Goal: Task Accomplishment & Management: Manage account settings

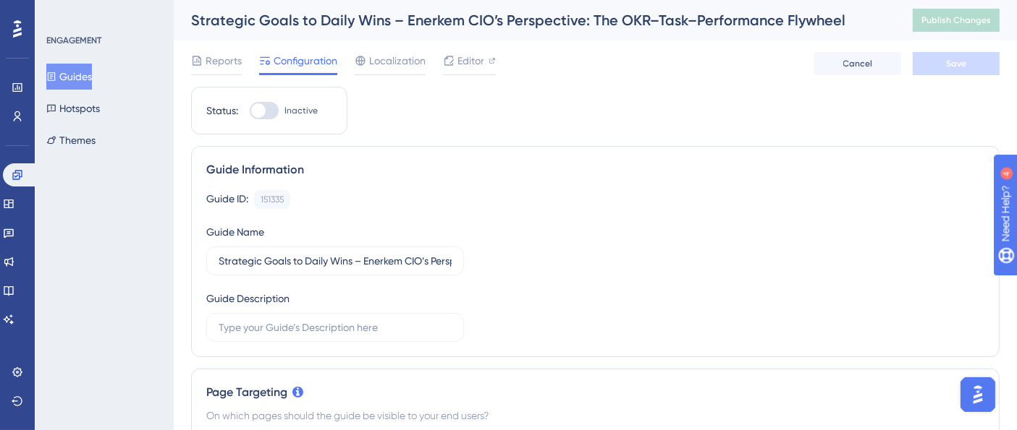
click at [92, 77] on button "Guides" at bounding box center [69, 77] width 46 height 26
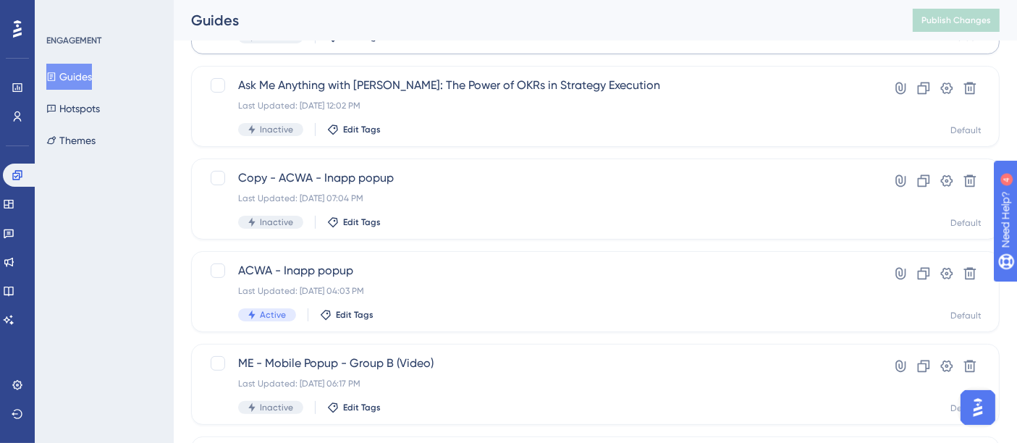
scroll to position [402, 0]
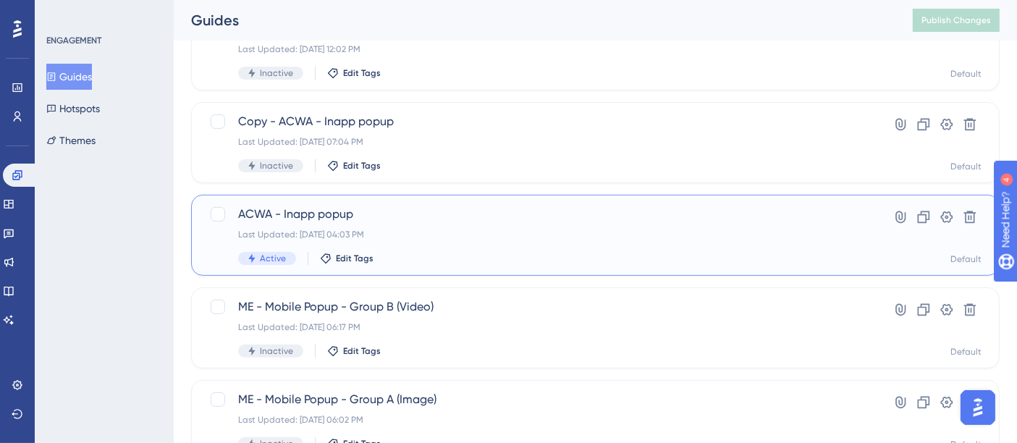
click at [339, 220] on span "ACWA - Inapp popup" at bounding box center [537, 213] width 598 height 17
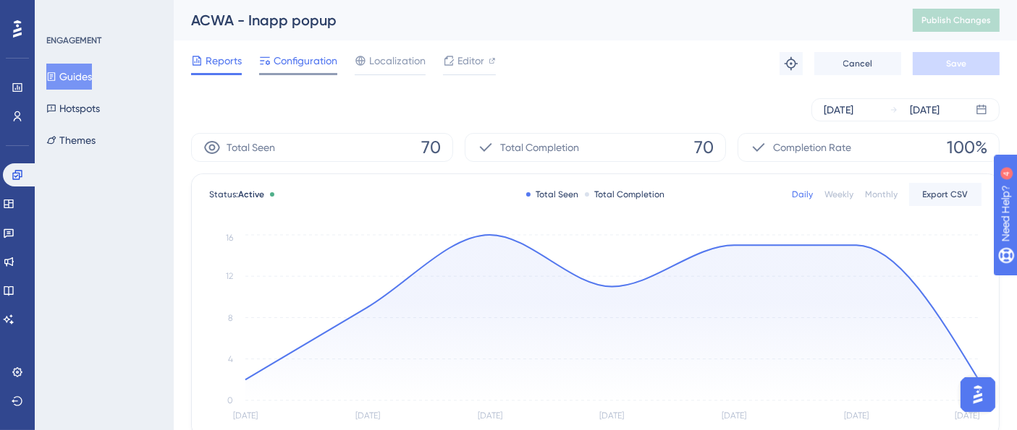
click at [305, 56] on span "Configuration" at bounding box center [305, 60] width 64 height 17
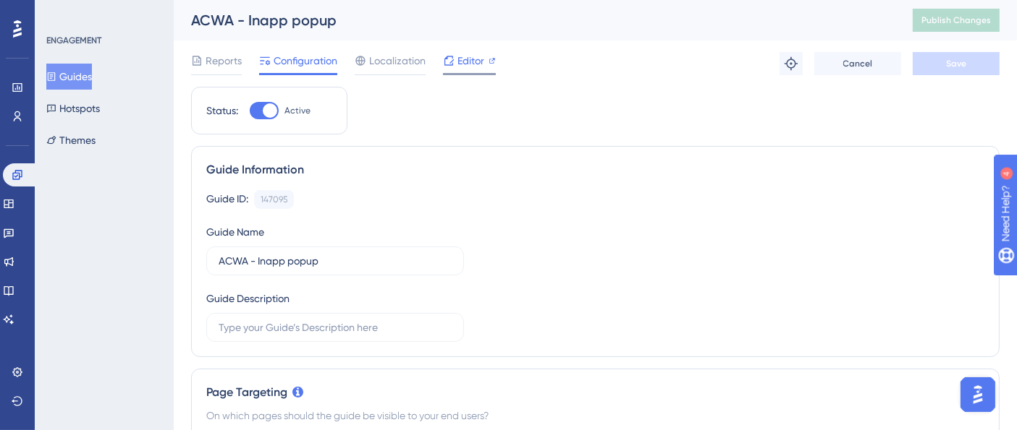
click at [461, 63] on span "Editor" at bounding box center [470, 60] width 27 height 17
click at [92, 80] on button "Guides" at bounding box center [69, 77] width 46 height 26
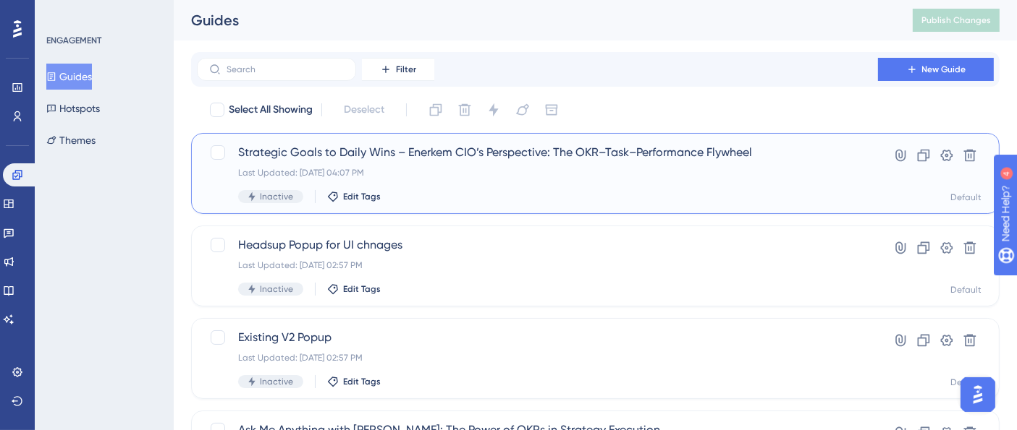
click at [362, 162] on div "Strategic Goals to Daily Wins – Enerkem CIO’s Perspective: The OKR–Task–Perform…" at bounding box center [537, 173] width 598 height 59
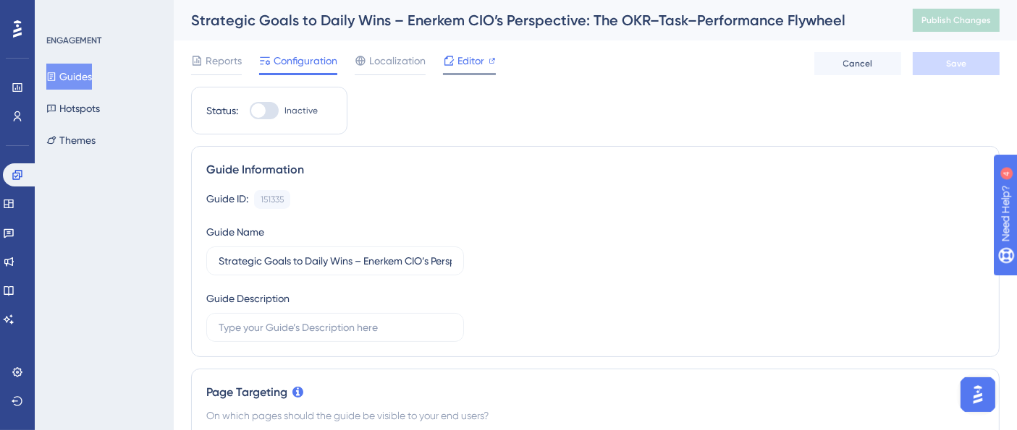
click at [476, 57] on span "Editor" at bounding box center [470, 60] width 27 height 17
click at [267, 107] on div at bounding box center [264, 110] width 29 height 17
click at [250, 111] on input "Inactive" at bounding box center [249, 111] width 1 height 1
checkbox input "true"
click at [930, 67] on button "Save" at bounding box center [955, 63] width 87 height 23
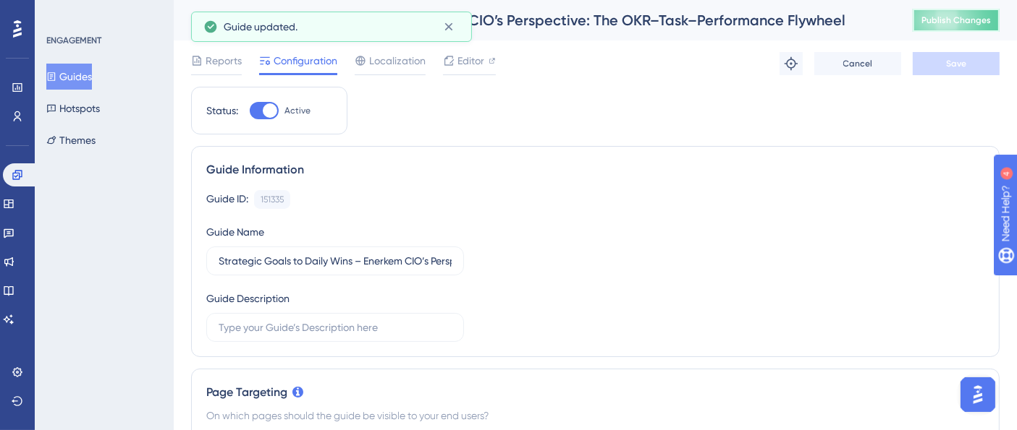
click at [952, 23] on span "Publish Changes" at bounding box center [955, 20] width 69 height 12
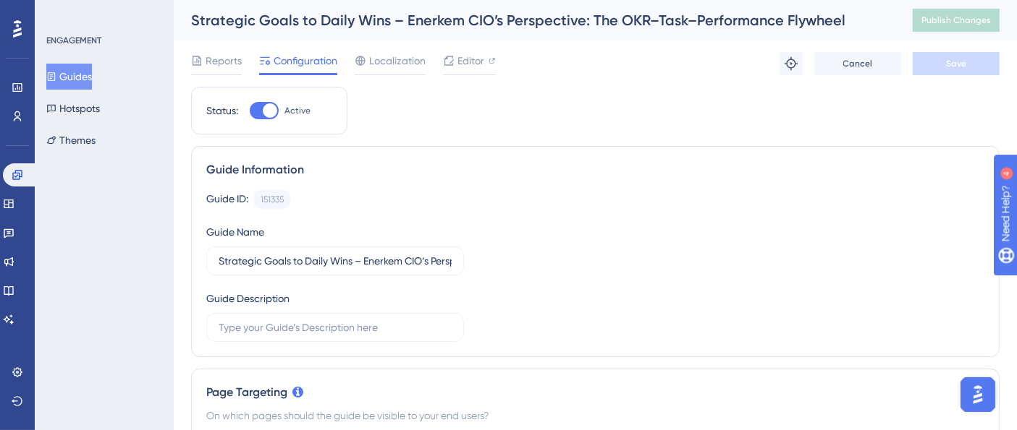
click at [546, 182] on div "Guide Information Guide ID: 151335 Copy Guide Name Strategic Goals to Daily Win…" at bounding box center [595, 251] width 808 height 211
click at [12, 116] on icon at bounding box center [18, 117] width 12 height 12
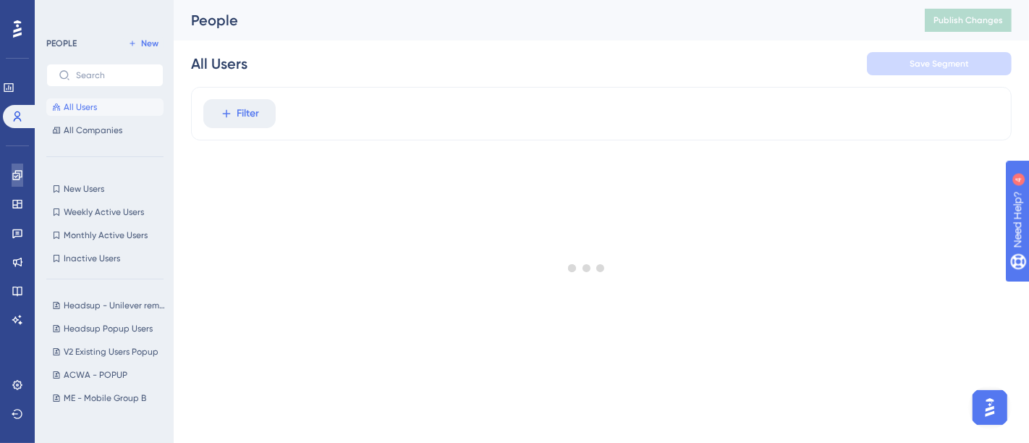
click at [16, 175] on icon at bounding box center [18, 175] width 12 height 12
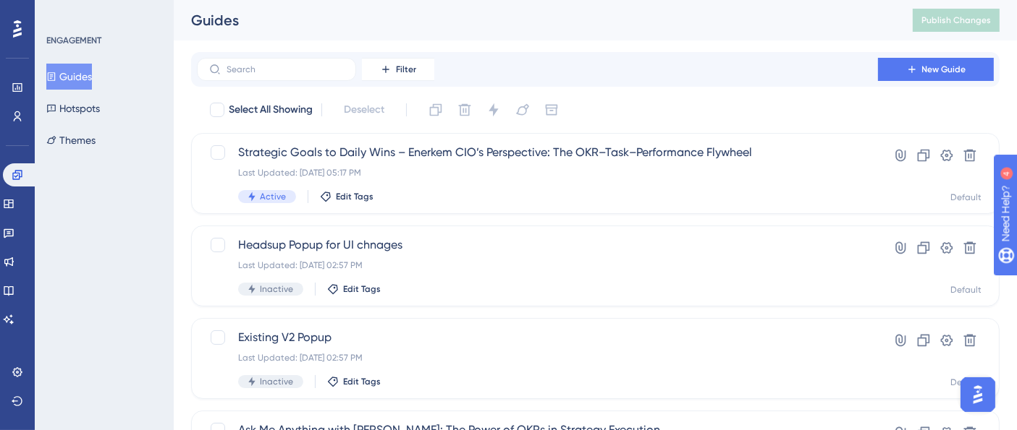
click at [1, 124] on div "Performance Users Engagement Widgets Feedback Product Updates Knowledge Base AI…" at bounding box center [17, 215] width 35 height 430
click at [23, 119] on link at bounding box center [18, 116] width 12 height 23
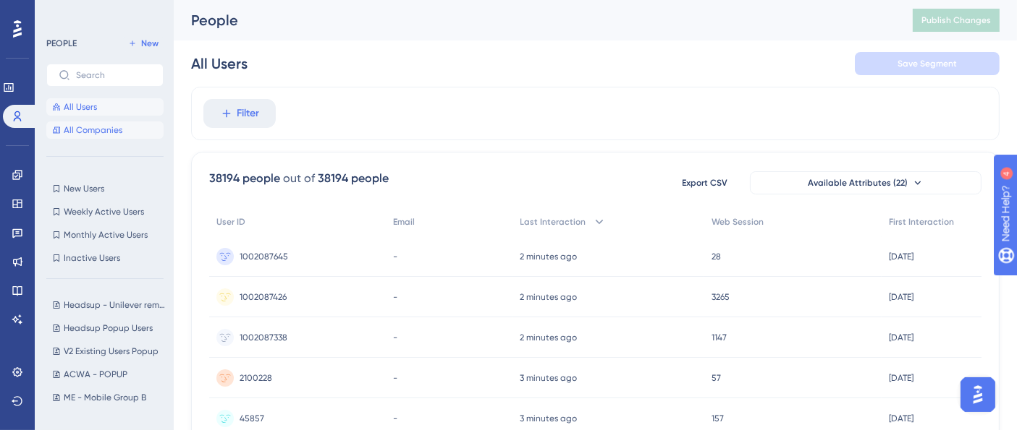
click at [103, 130] on span "All Companies" at bounding box center [93, 130] width 59 height 12
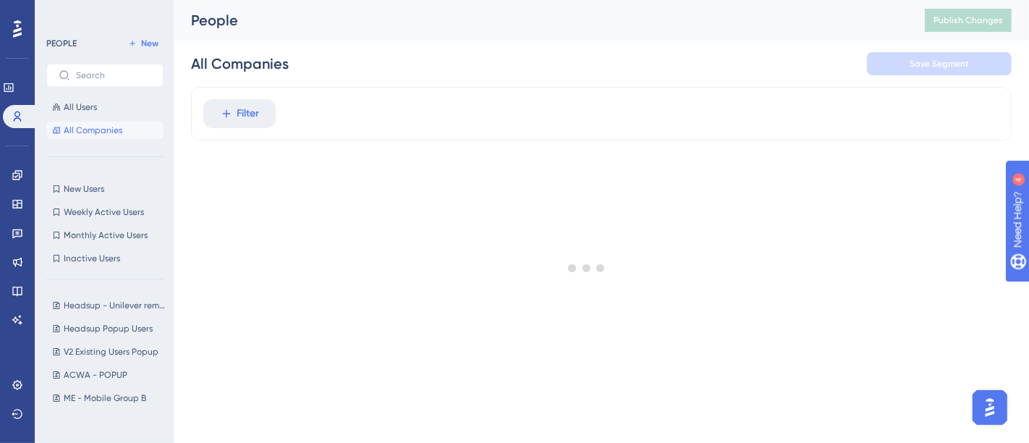
click at [370, 87] on div "Filter" at bounding box center [601, 114] width 820 height 54
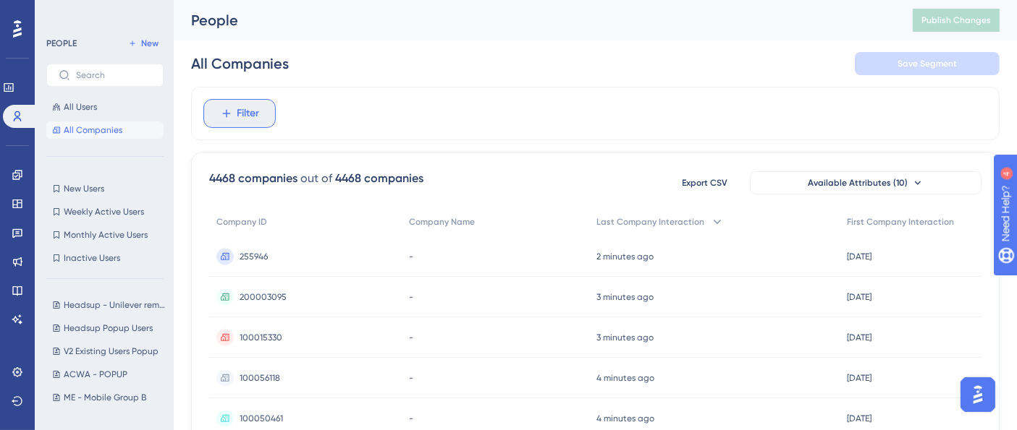
click at [264, 113] on button "Filter" at bounding box center [239, 113] width 72 height 29
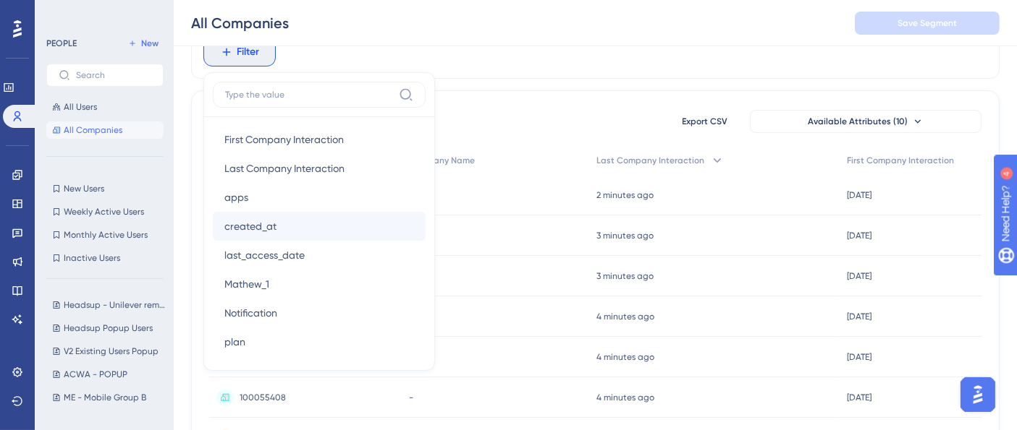
scroll to position [81, 0]
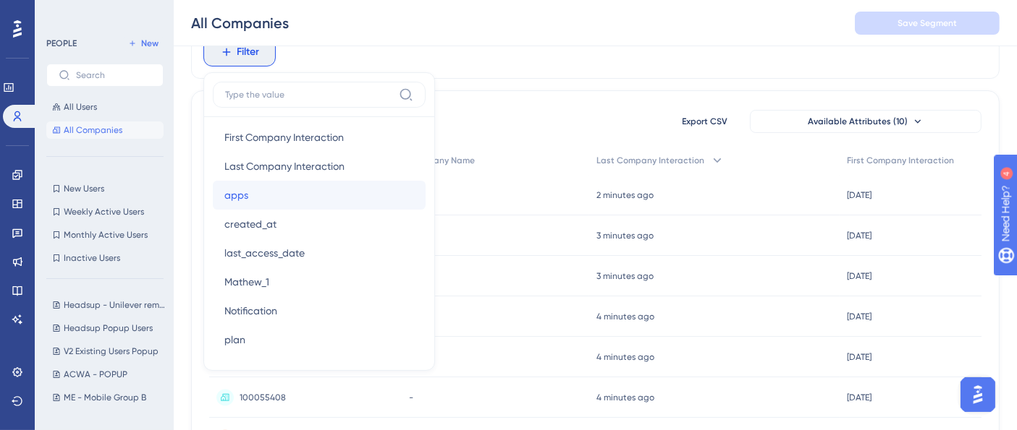
click at [261, 192] on button "apps apps" at bounding box center [319, 195] width 213 height 29
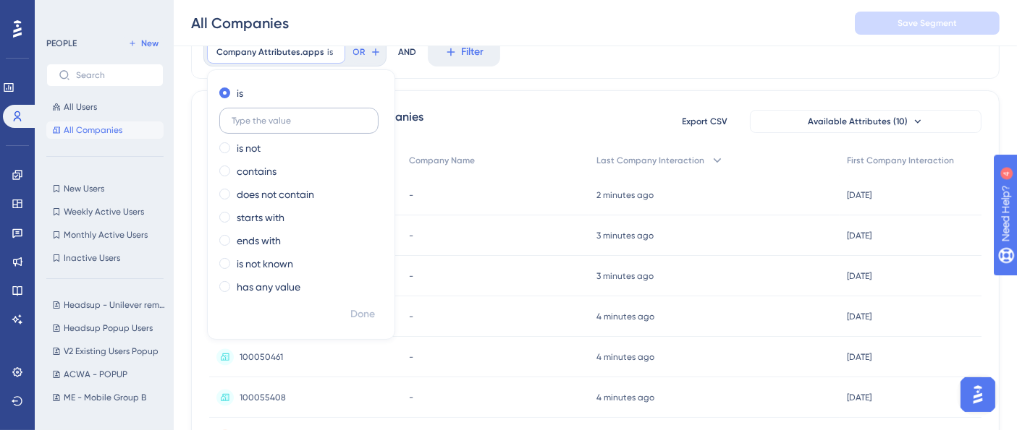
scroll to position [0, 0]
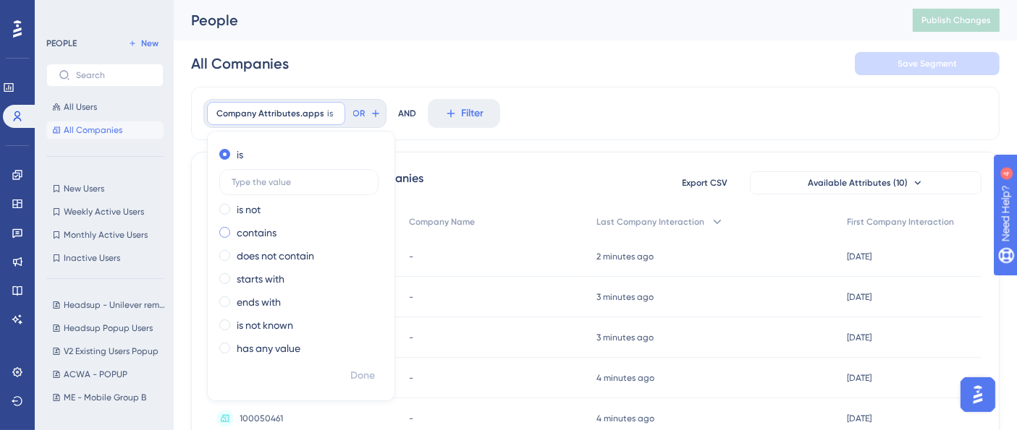
click at [266, 226] on label "contains" at bounding box center [257, 232] width 40 height 17
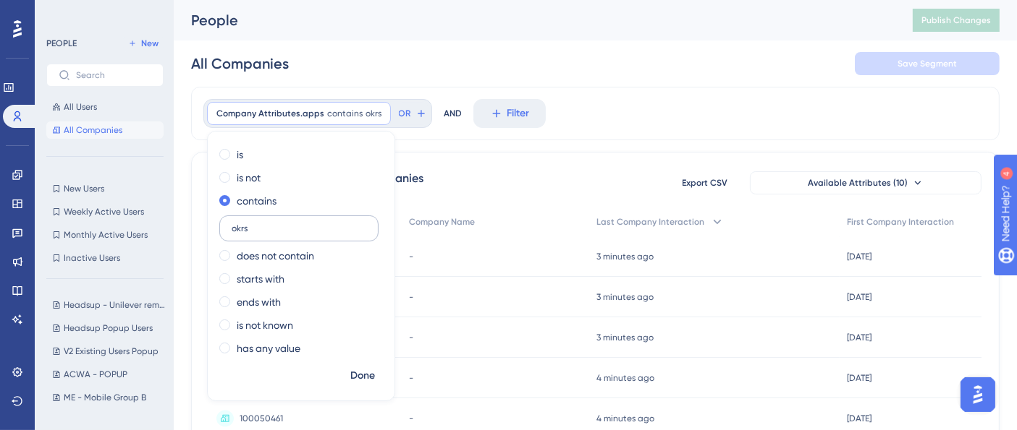
type input "okrs"
click at [372, 376] on span "Done" at bounding box center [362, 376] width 25 height 17
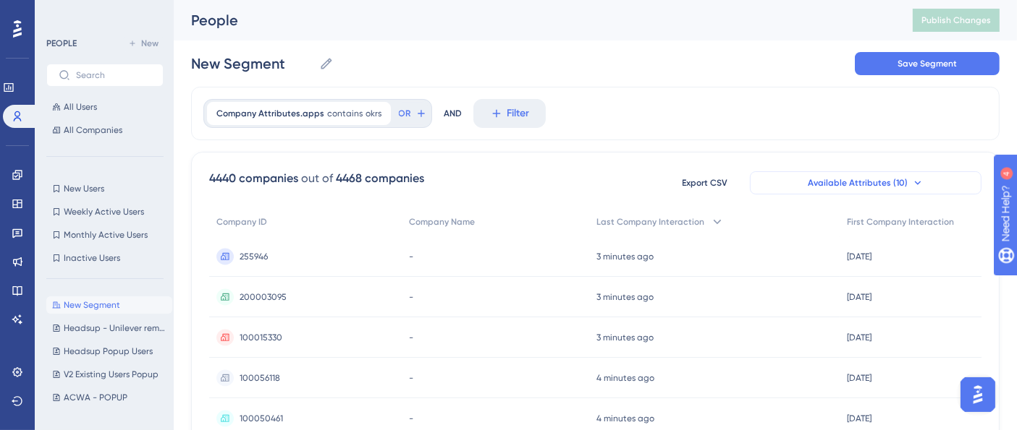
click at [860, 183] on span "Available Attributes (10)" at bounding box center [857, 183] width 100 height 12
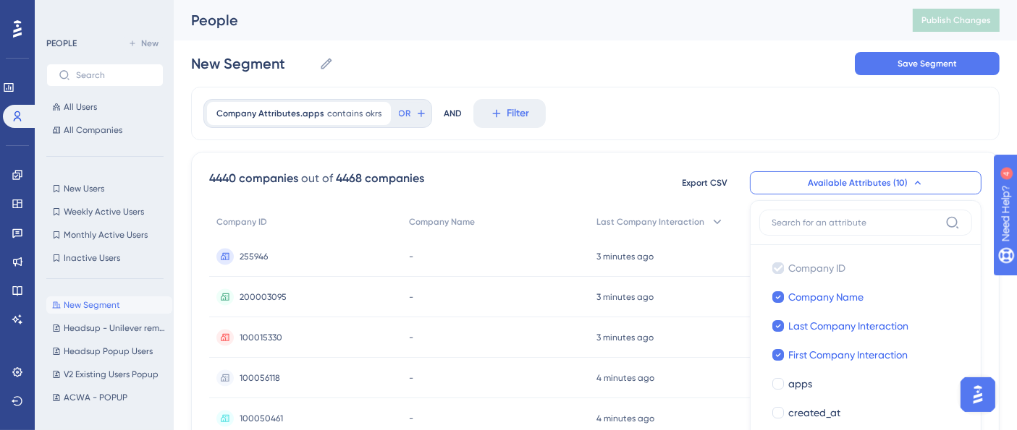
scroll to position [135, 0]
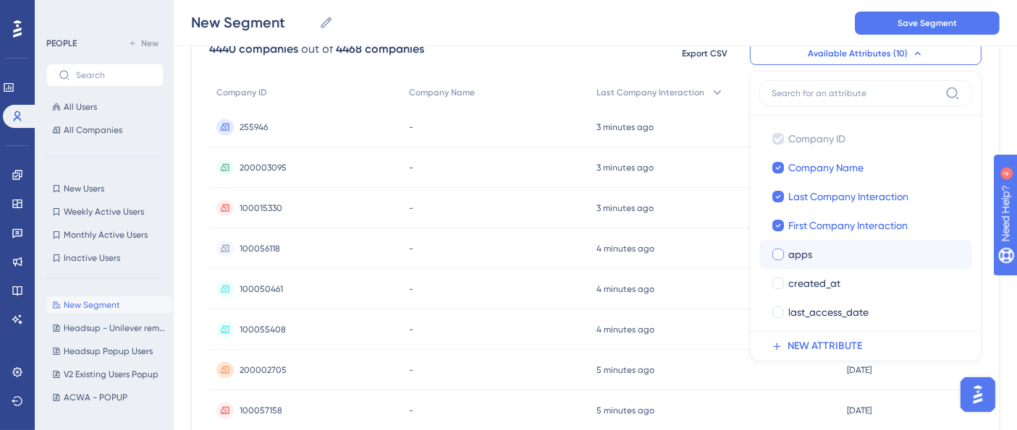
click at [781, 257] on div at bounding box center [778, 255] width 12 height 12
checkbox input "true"
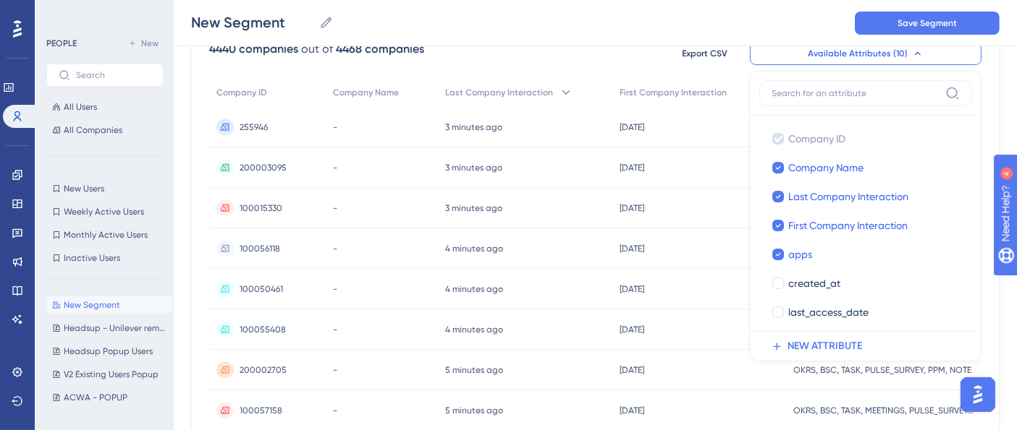
click at [588, 46] on div "4440 companies out of 4468 companies Export CSV Available Attributes (10) Compa…" at bounding box center [595, 54] width 772 height 26
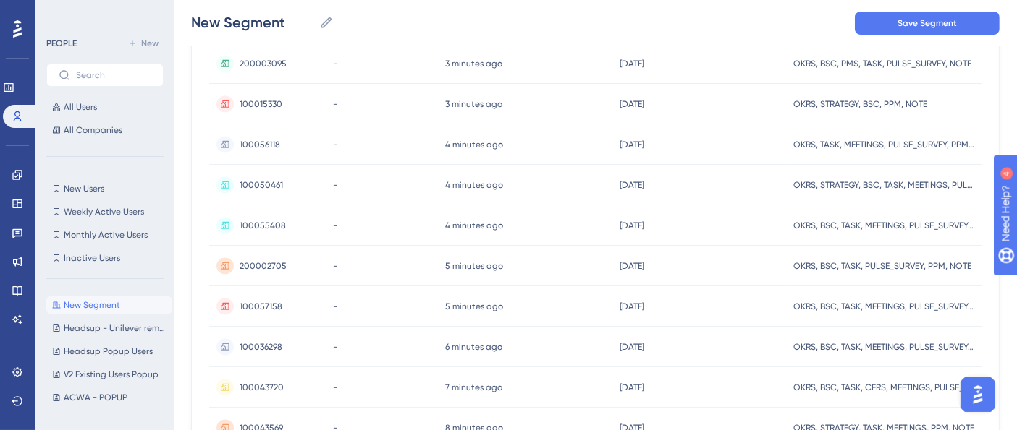
scroll to position [0, 0]
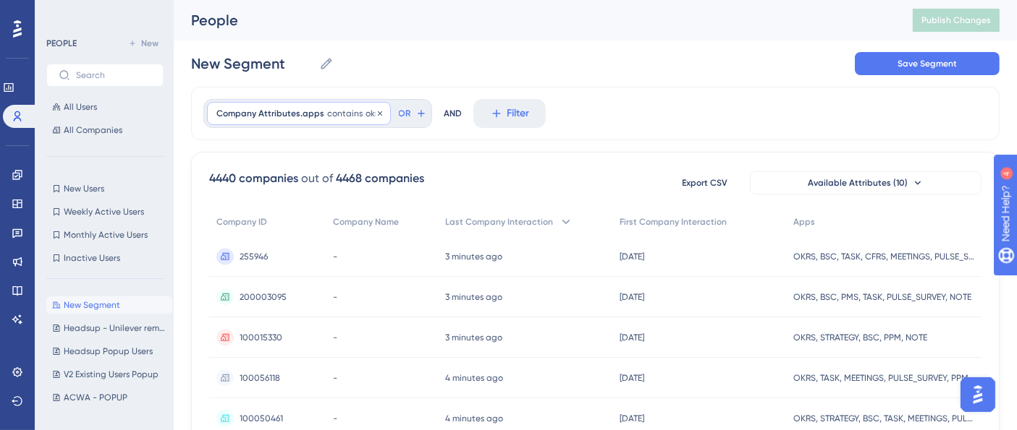
click at [331, 112] on span "contains" at bounding box center [344, 114] width 35 height 12
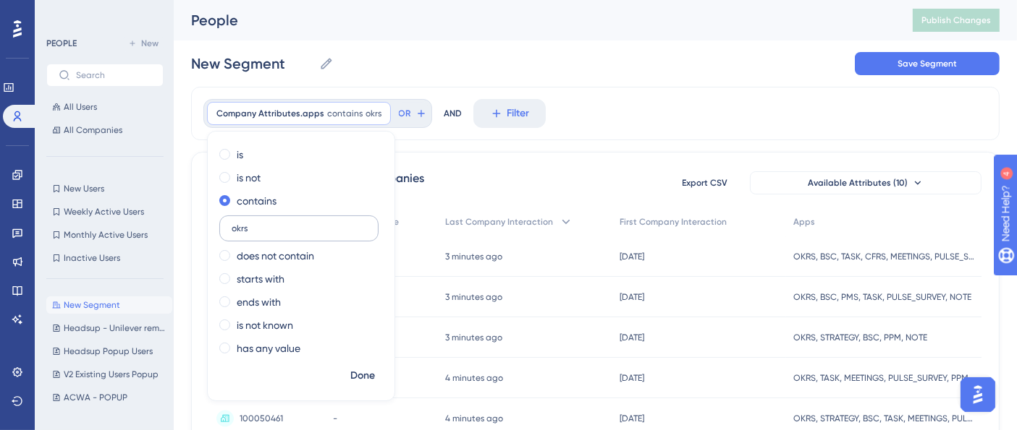
click at [247, 237] on label "okrs" at bounding box center [298, 229] width 159 height 26
click at [247, 234] on input "okrs" at bounding box center [299, 229] width 135 height 10
click at [247, 237] on label "okrs" at bounding box center [298, 229] width 159 height 26
click at [247, 234] on input "okrs" at bounding box center [299, 229] width 135 height 10
drag, startPoint x: 253, startPoint y: 229, endPoint x: 223, endPoint y: 228, distance: 29.7
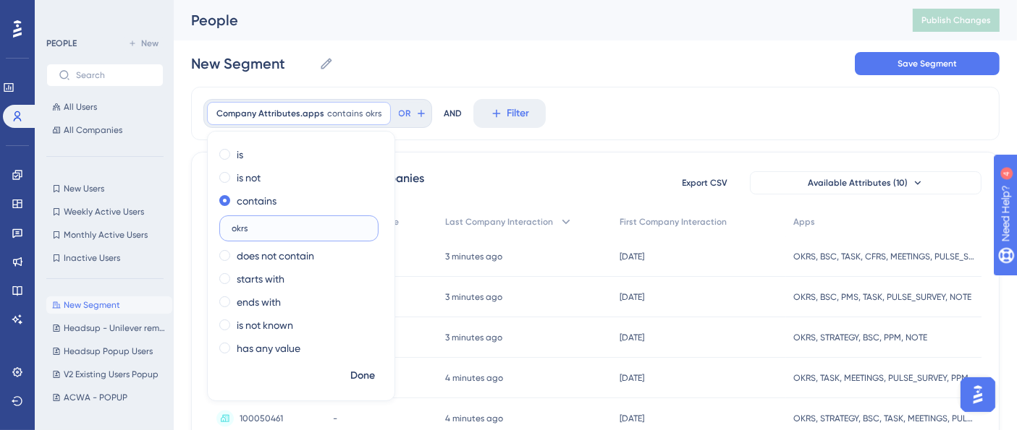
click at [223, 228] on label "okrs" at bounding box center [298, 229] width 159 height 26
type input "pms"
click at [364, 373] on span "Done" at bounding box center [362, 376] width 25 height 17
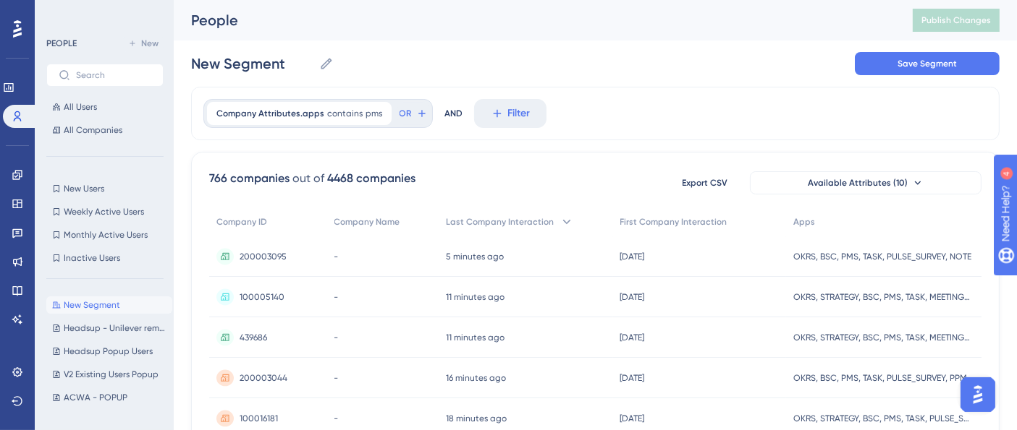
click at [349, 125] on div "Company Attributes.apps contains pms pms Remove OR" at bounding box center [317, 113] width 229 height 29
click at [327, 109] on span "contains" at bounding box center [344, 114] width 35 height 12
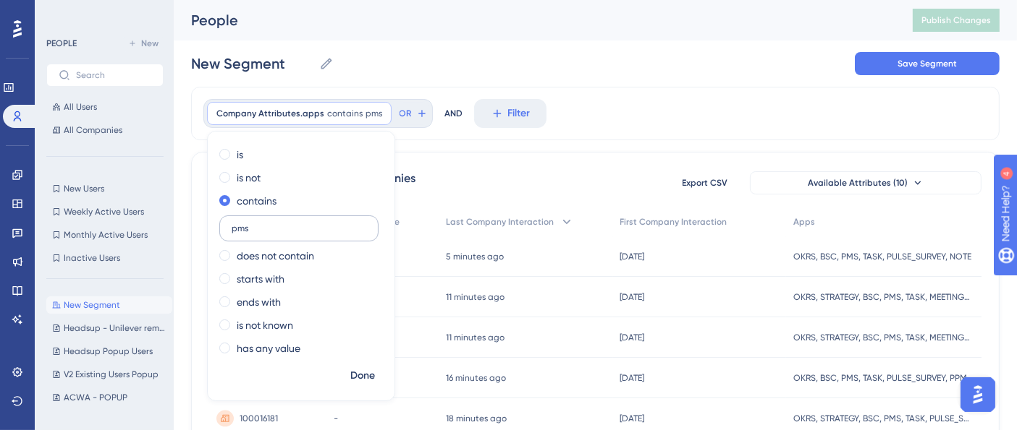
click at [252, 231] on input "pms" at bounding box center [299, 229] width 135 height 10
type input "ppm"
click at [368, 375] on span "Done" at bounding box center [362, 376] width 25 height 17
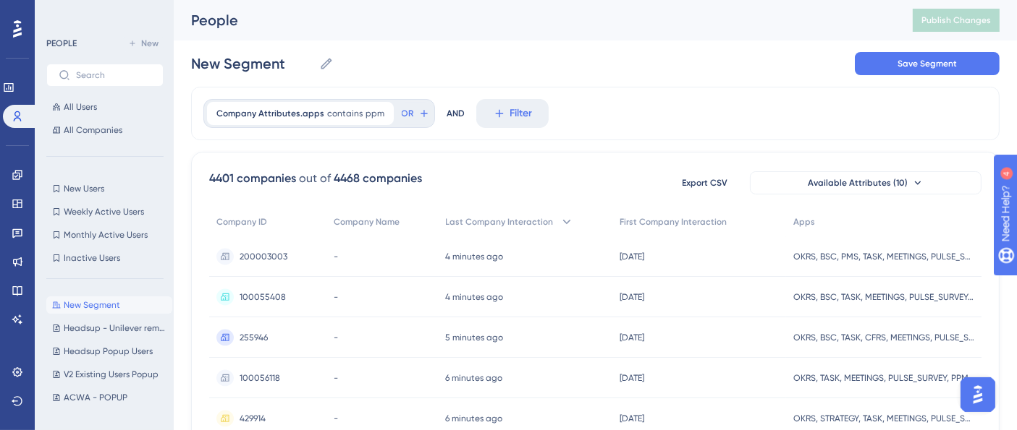
click at [579, 121] on div "Company Attributes.apps contains ppm ppm Remove OR AND Filter" at bounding box center [595, 114] width 808 height 54
click at [771, 33] on div "People Publish Changes" at bounding box center [595, 20] width 843 height 41
click at [639, 85] on div "New Segment New Segment Save Segment" at bounding box center [595, 64] width 808 height 46
drag, startPoint x: 739, startPoint y: 94, endPoint x: 726, endPoint y: 101, distance: 15.2
click at [739, 94] on div "Company Attributes.apps contains ppm ppm Remove OR AND Filter" at bounding box center [595, 114] width 808 height 54
